Goal: Information Seeking & Learning: Compare options

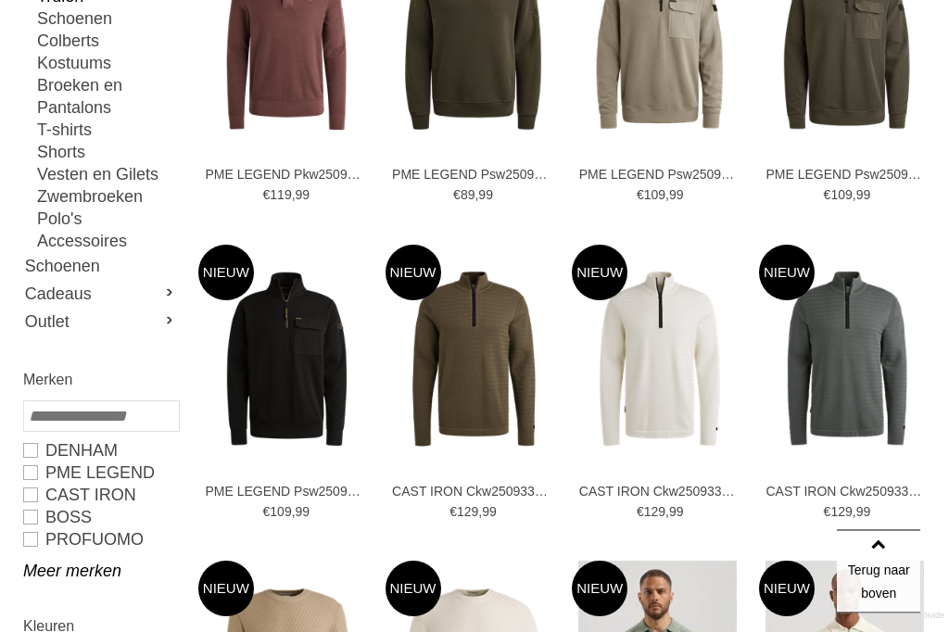
scroll to position [414, 0]
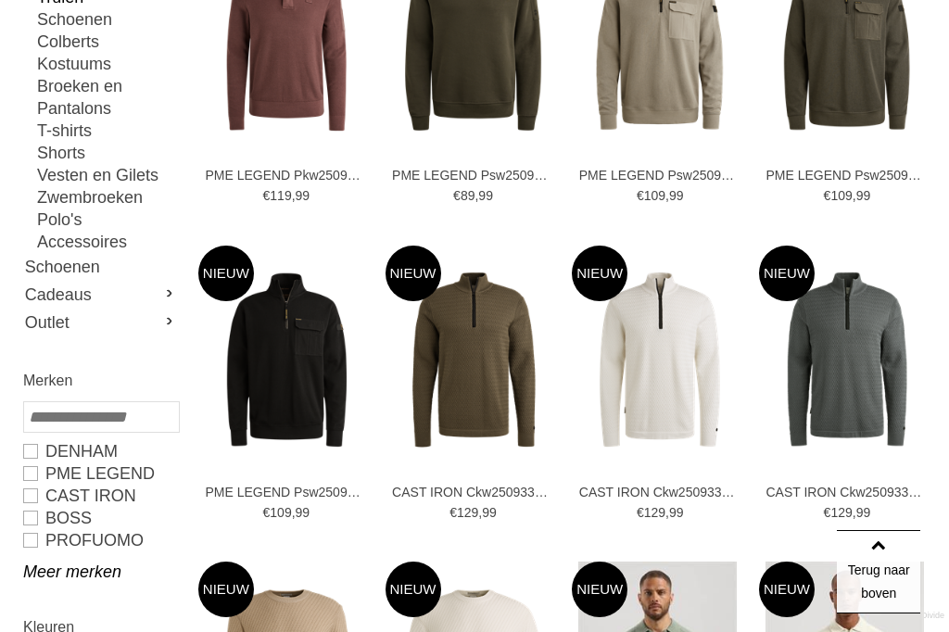
click at [286, 473] on link at bounding box center [286, 360] width 176 height 229
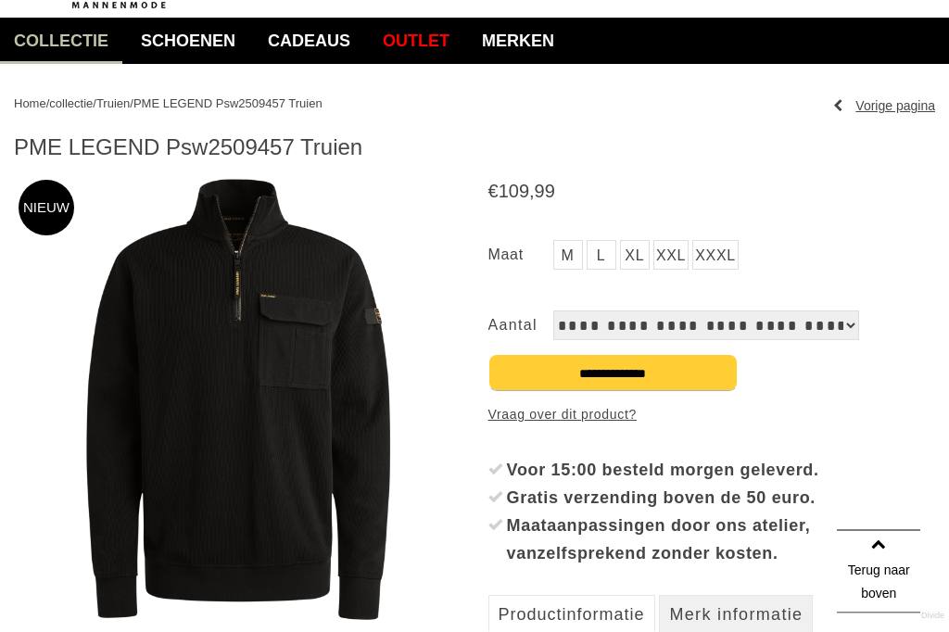
scroll to position [135, 0]
click at [126, 104] on span "Truien" at bounding box center [112, 103] width 33 height 14
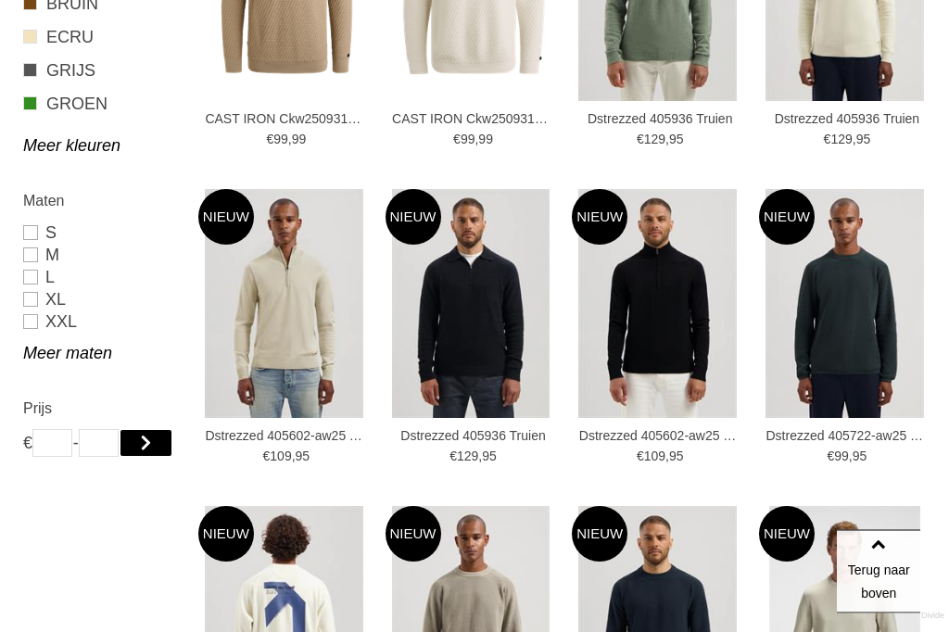
scroll to position [1104, 0]
click at [0, 0] on img at bounding box center [0, 0] width 0 height 0
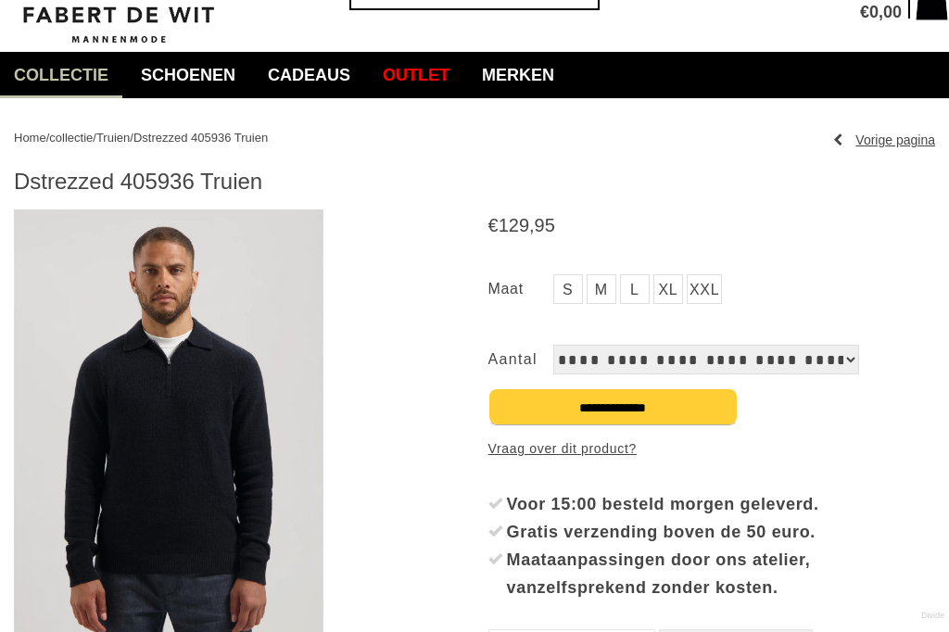
scroll to position [107, 0]
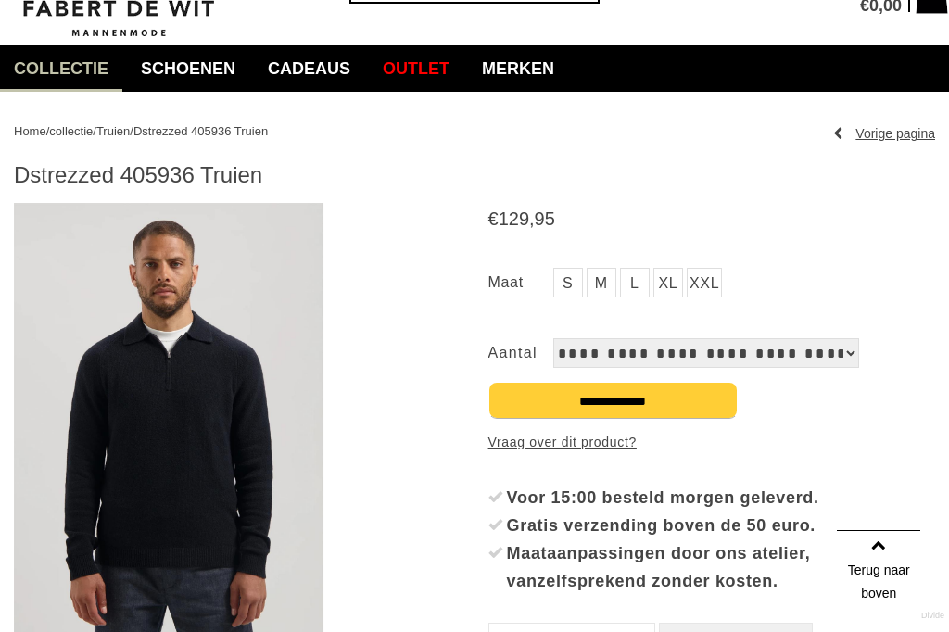
click at [197, 409] on img at bounding box center [168, 426] width 309 height 447
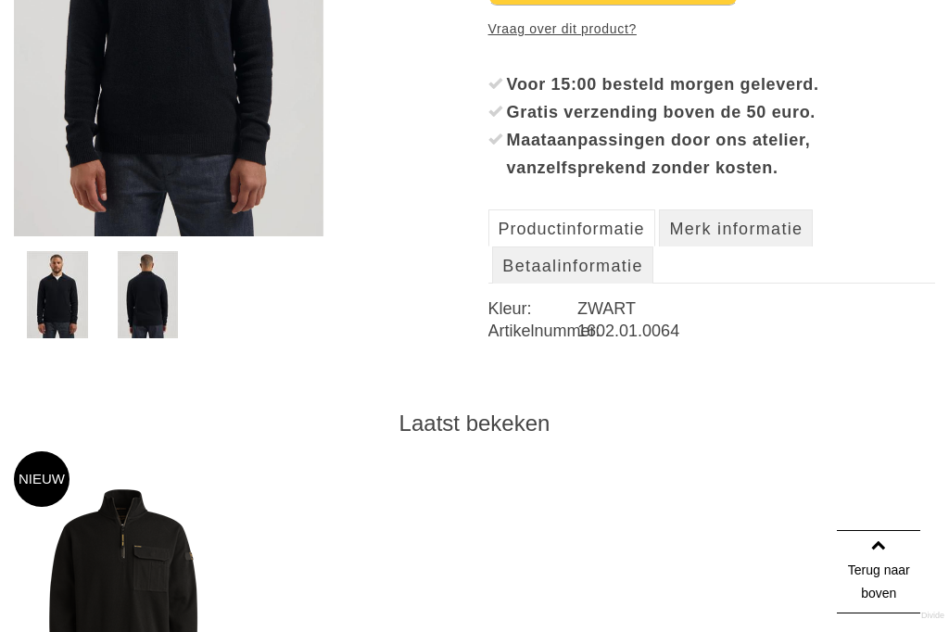
scroll to position [516, 0]
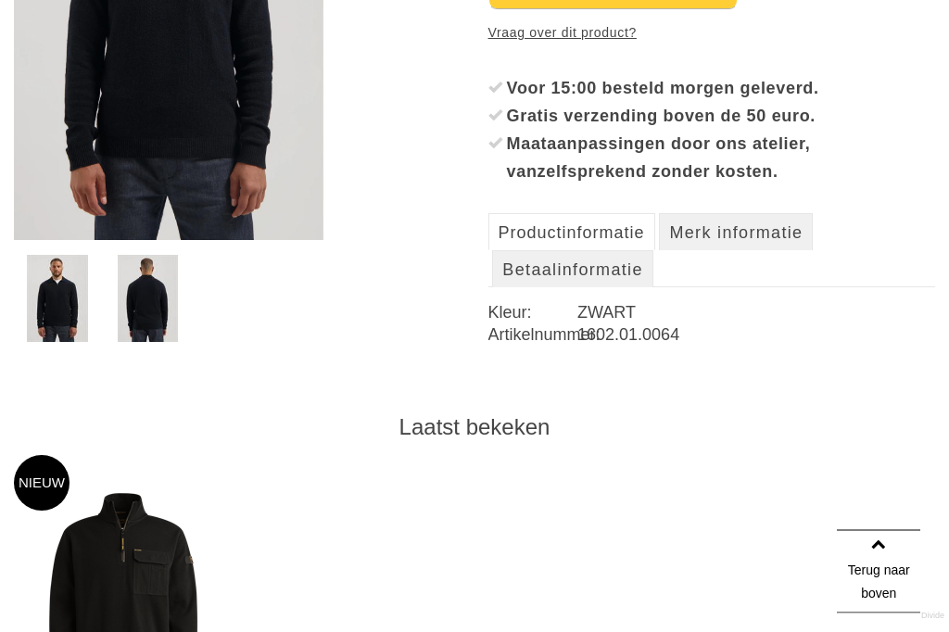
click at [142, 296] on img at bounding box center [148, 299] width 60 height 87
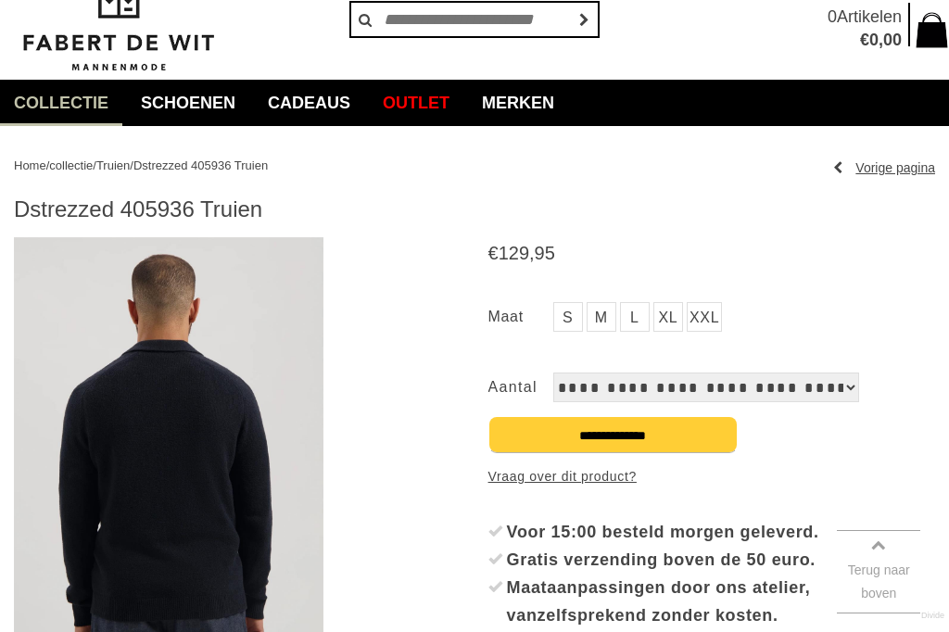
scroll to position [71, 0]
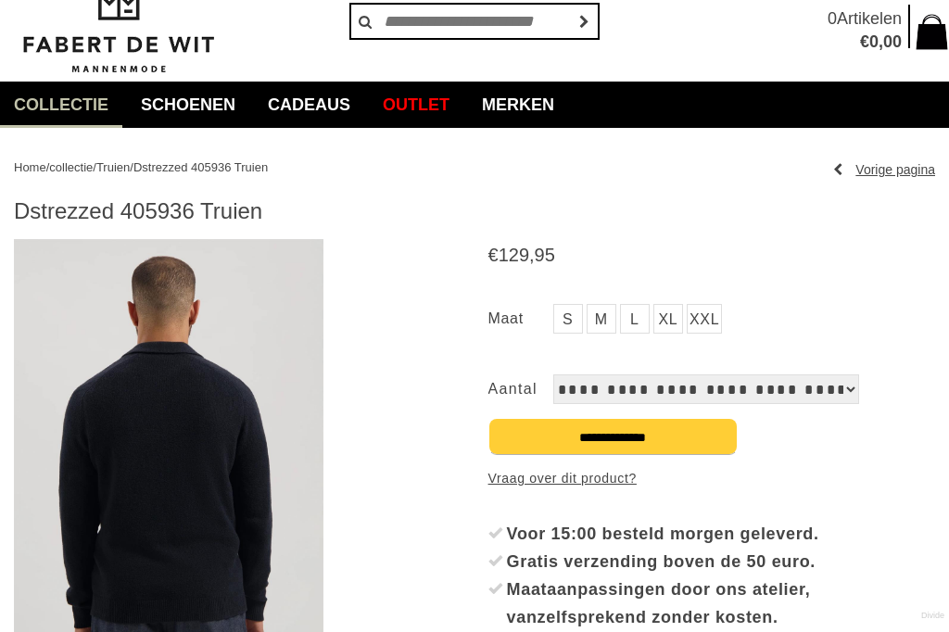
click at [130, 172] on span "Truien" at bounding box center [112, 167] width 33 height 14
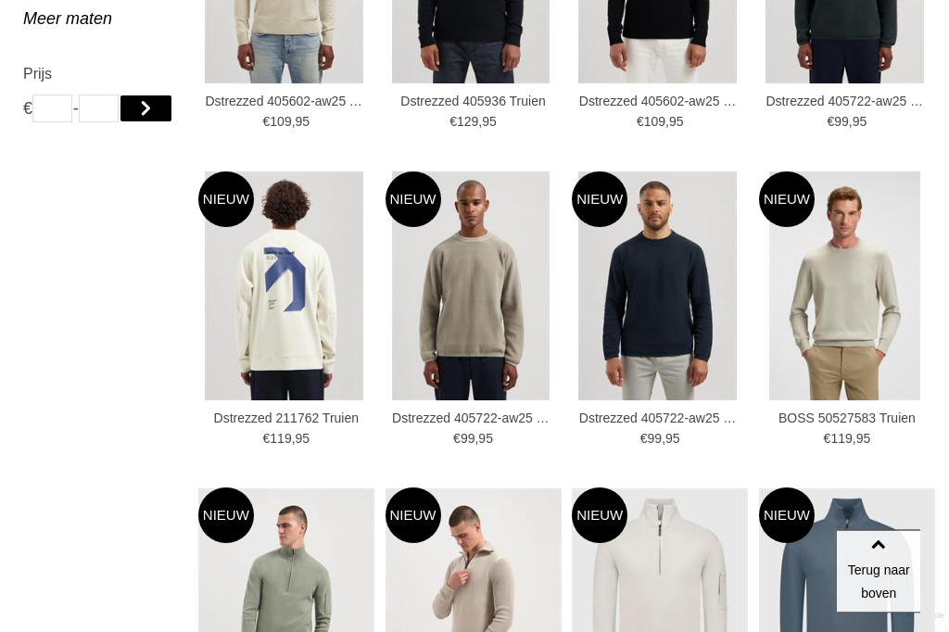
scroll to position [1441, 0]
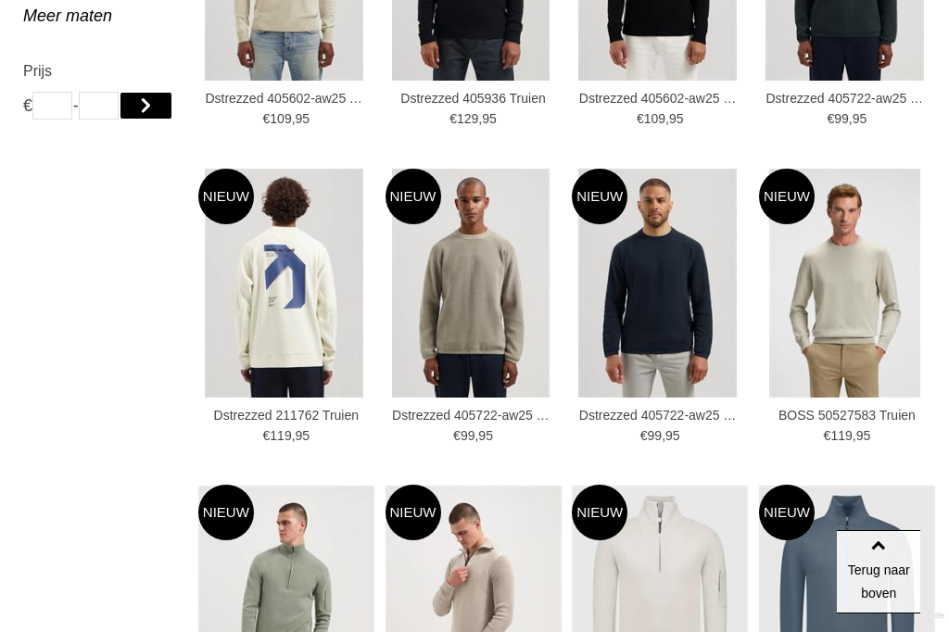
click at [0, 0] on img at bounding box center [0, 0] width 0 height 0
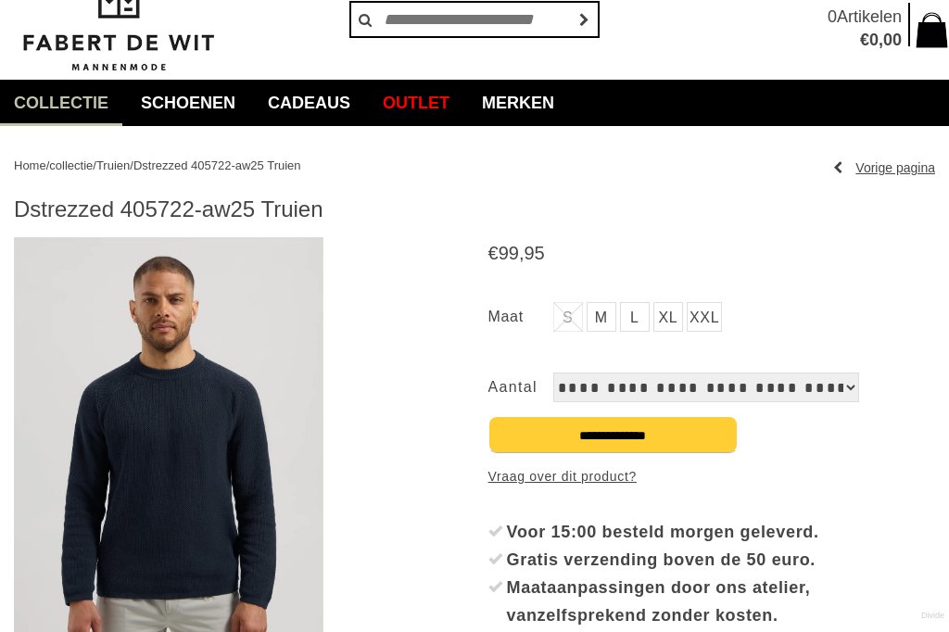
scroll to position [71, 0]
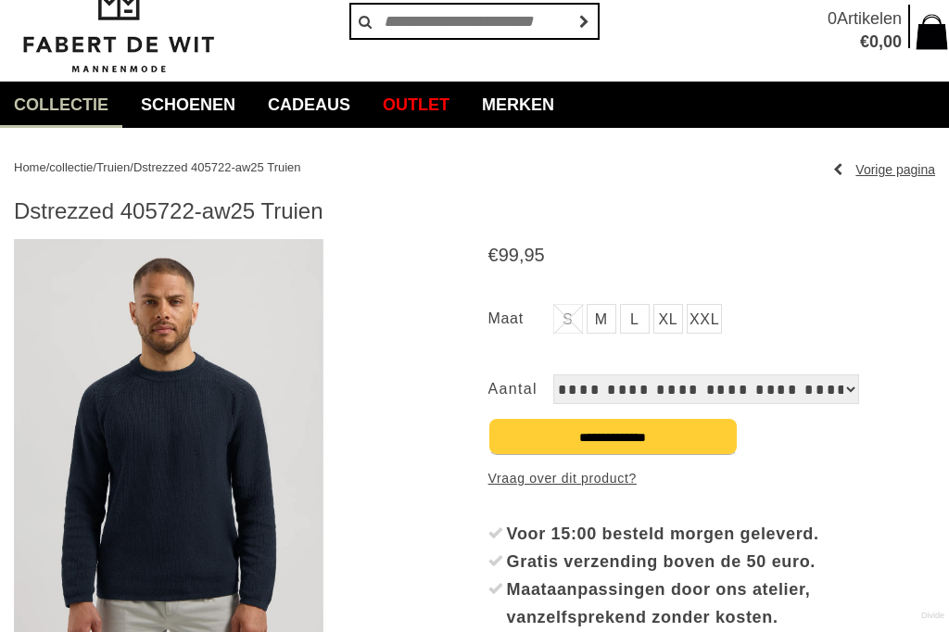
click at [77, 162] on span "collectie" at bounding box center [71, 167] width 44 height 14
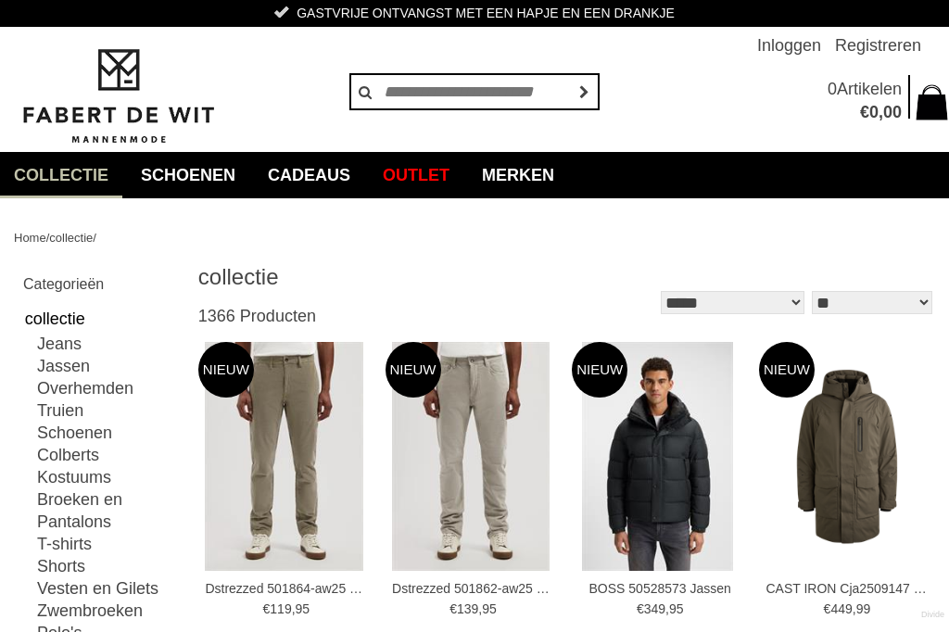
scroll to position [32, 0]
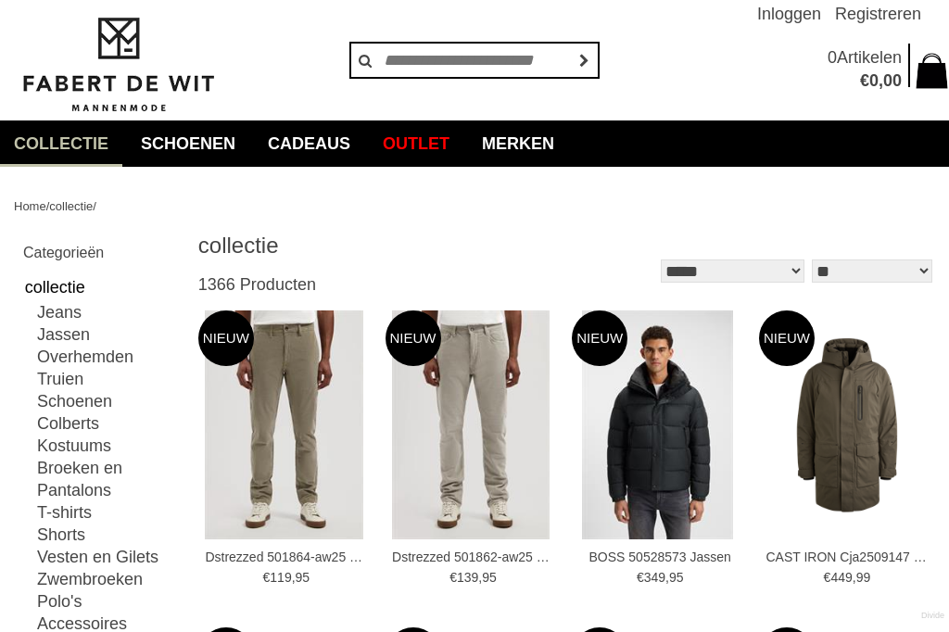
click at [45, 447] on link "Kostuums" at bounding box center [107, 446] width 141 height 22
type input "***"
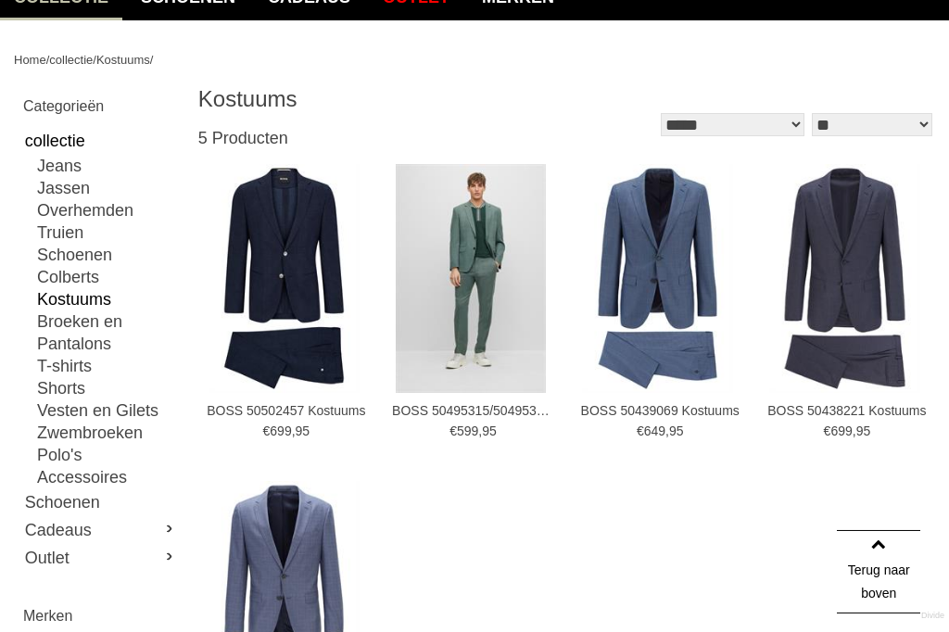
scroll to position [181, 0]
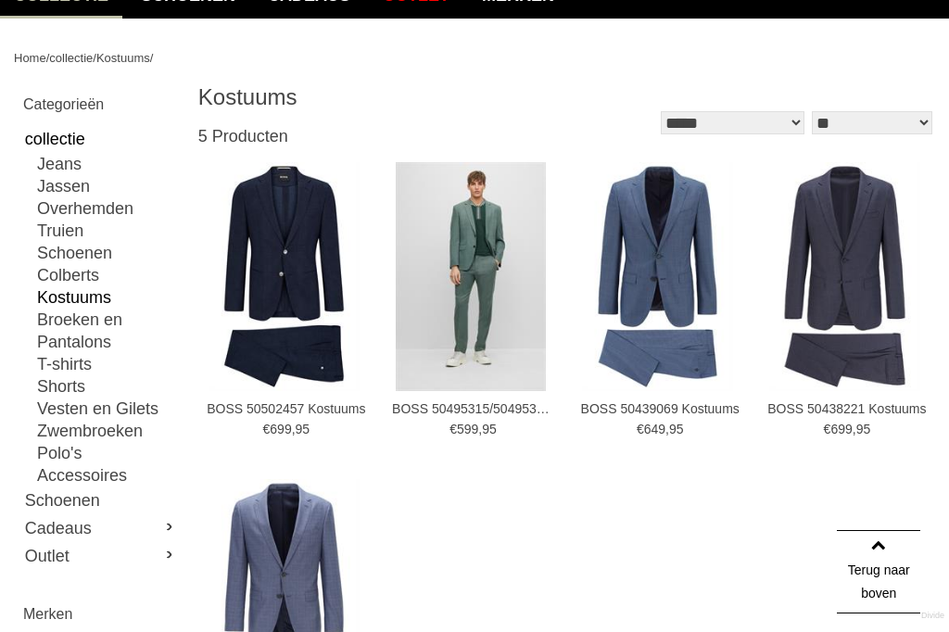
click at [0, 0] on link "52" at bounding box center [0, 0] width 0 height 0
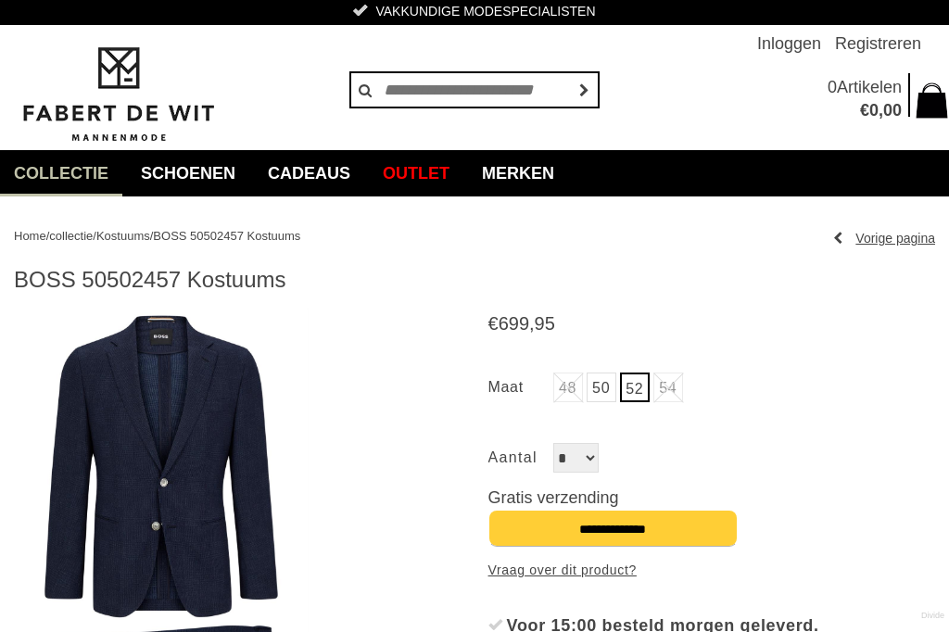
scroll to position [28, 0]
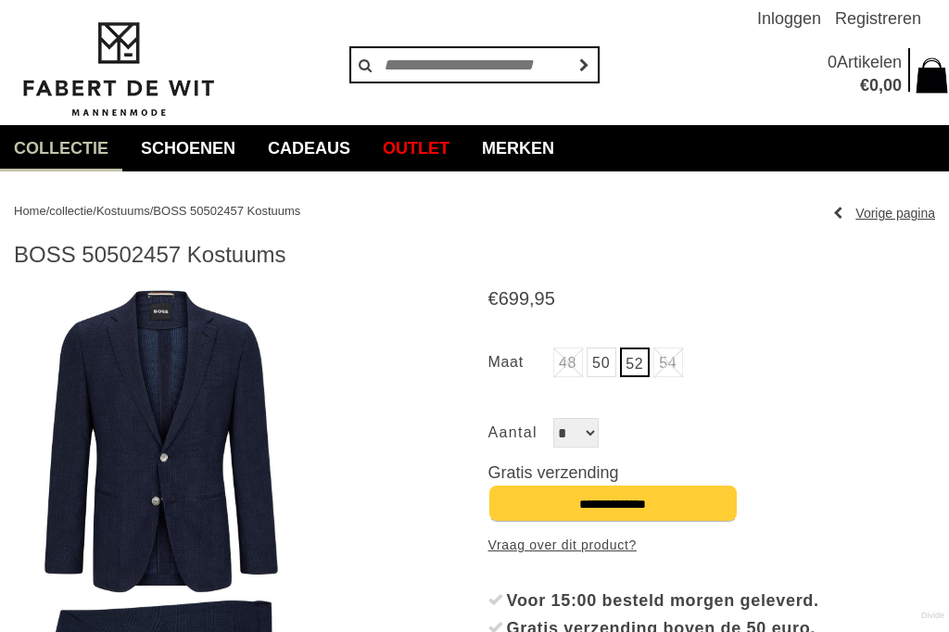
click at [69, 208] on span "collectie" at bounding box center [71, 211] width 44 height 14
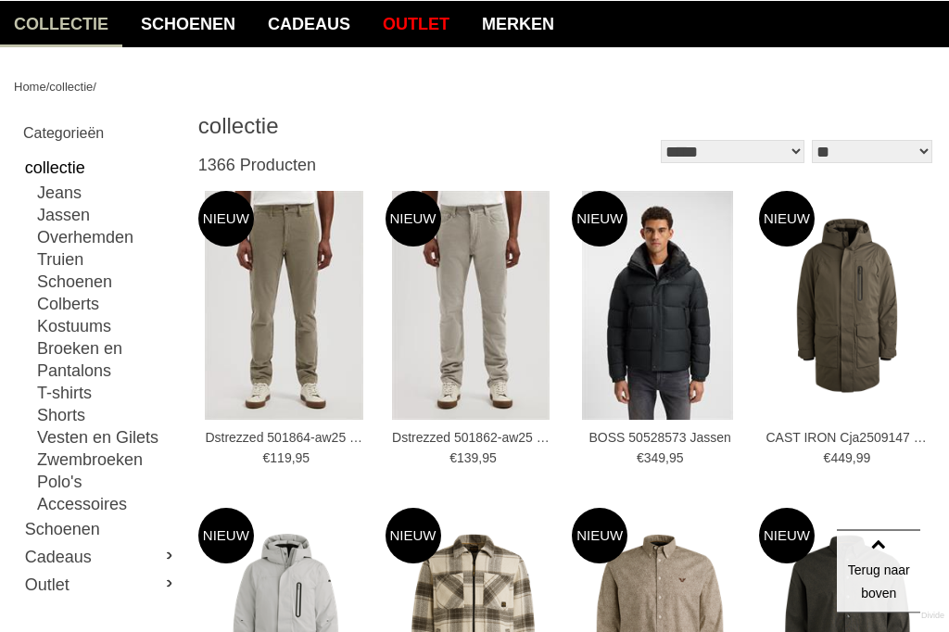
scroll to position [152, 0]
click at [43, 348] on link "Broeken en Pantalons" at bounding box center [107, 359] width 141 height 44
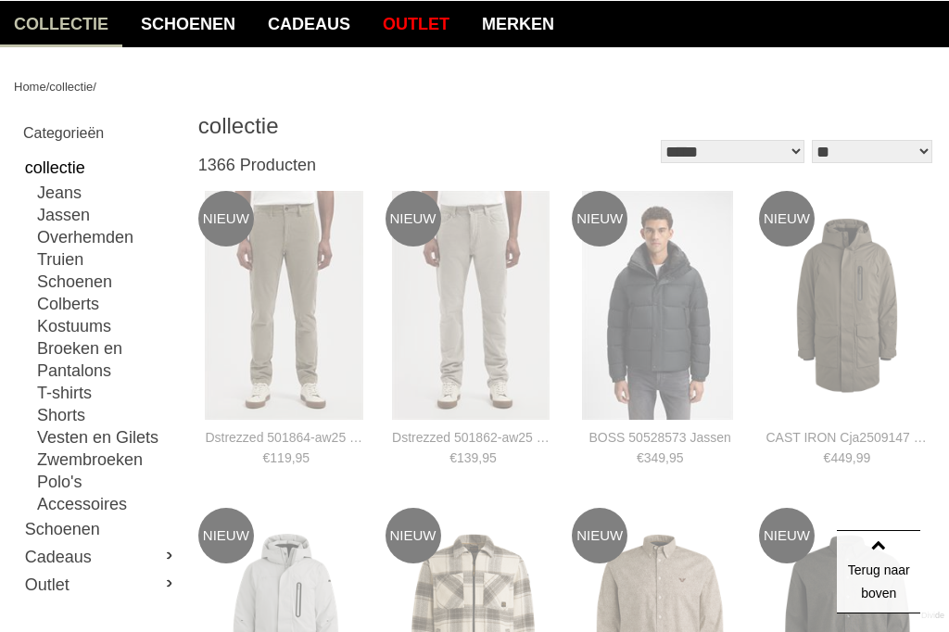
type input "**"
type input "***"
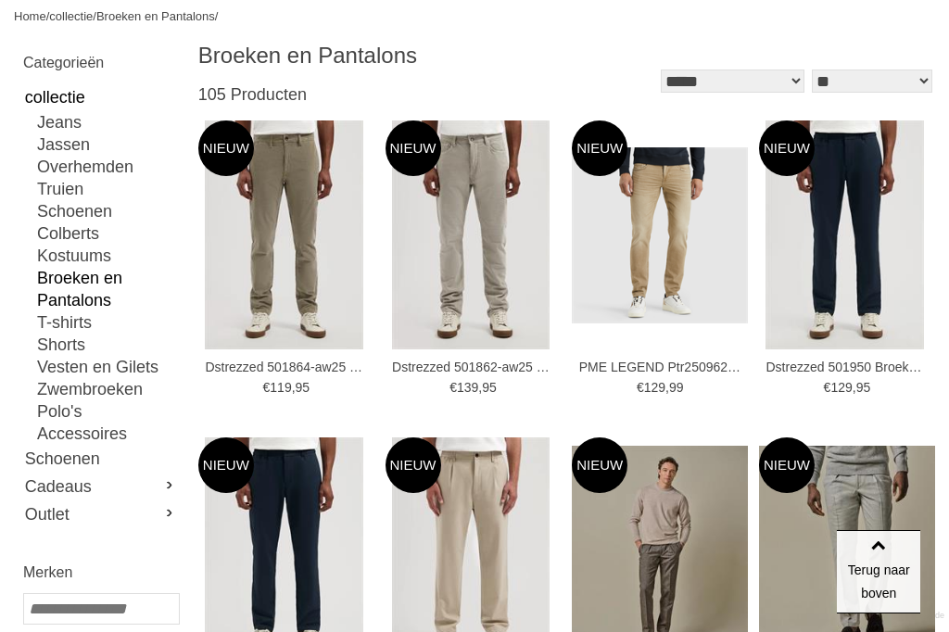
scroll to position [224, 0]
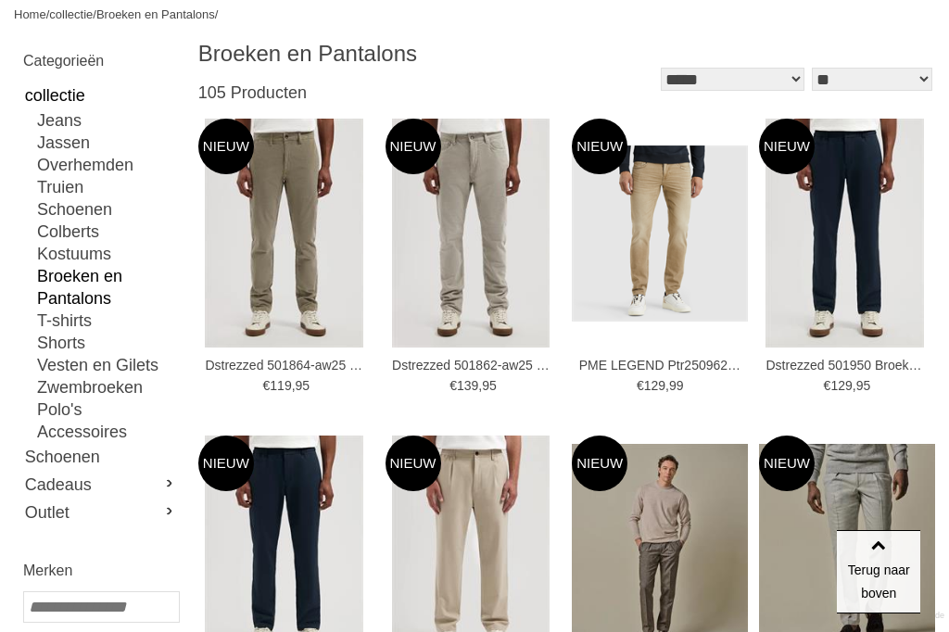
click at [170, 479] on link "Cadeaus" at bounding box center [100, 485] width 155 height 28
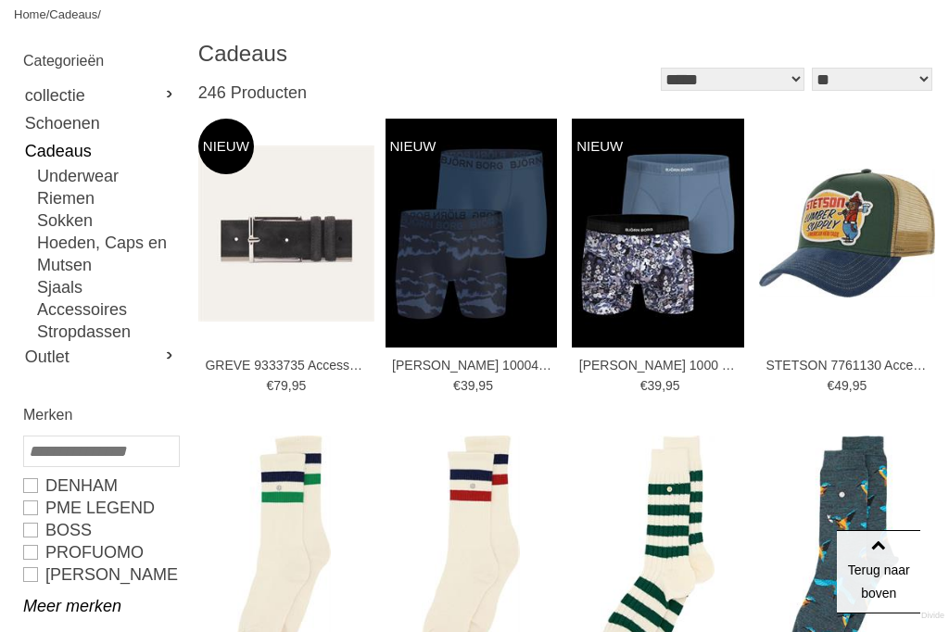
type input "*"
type input "***"
